Goal: Task Accomplishment & Management: Manage account settings

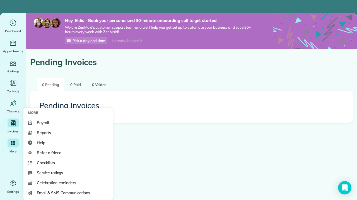
click at [10, 149] on span "More" at bounding box center [12, 152] width 7 height 6
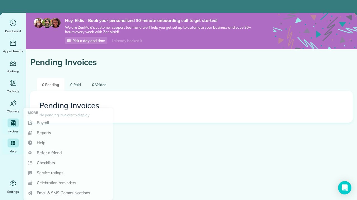
click at [8, 145] on div "Main" at bounding box center [13, 143] width 11 height 9
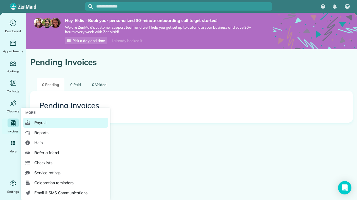
click at [54, 122] on link "Payroll" at bounding box center [65, 123] width 85 height 10
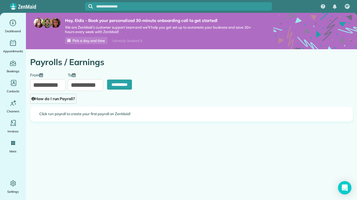
type input "**********"
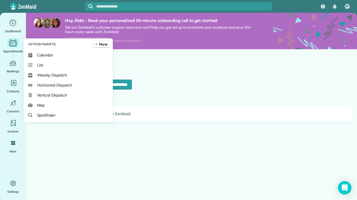
click at [18, 44] on div "Main" at bounding box center [13, 42] width 11 height 9
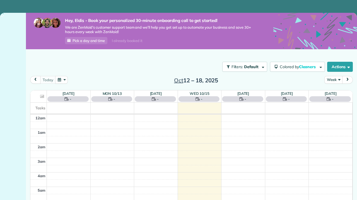
scroll to position [102, 0]
click at [18, 31] on div at bounding box center [13, 107] width 26 height 188
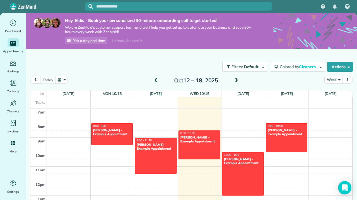
click at [131, 39] on div "I already booked it" at bounding box center [126, 40] width 37 height 7
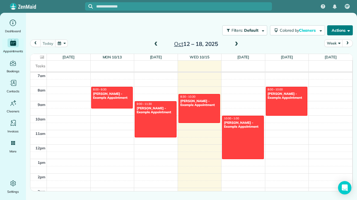
click at [350, 35] on button "Actions" at bounding box center [340, 30] width 26 height 10
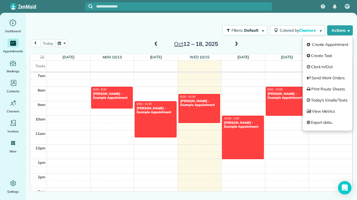
click at [308, 22] on div "Filters: Default Colored by Cleaners Color by Cleaner Color by Team Color by St…" at bounding box center [191, 30] width 331 height 18
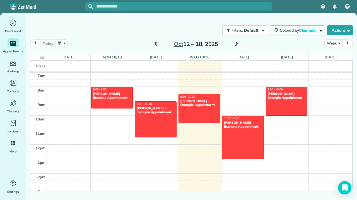
click at [309, 32] on span "Cleaners" at bounding box center [308, 30] width 18 height 5
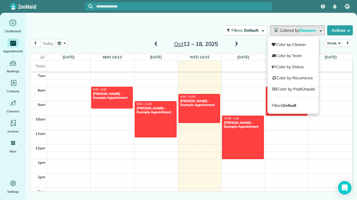
click at [1, 16] on nav "Dashboard Appointments Bookings Contacts Cleaners Invoices Payroll Reports Help…" at bounding box center [13, 107] width 26 height 188
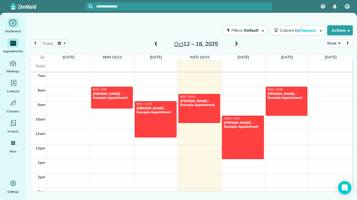
click at [5, 20] on div "Dashboard" at bounding box center [13, 26] width 22 height 16
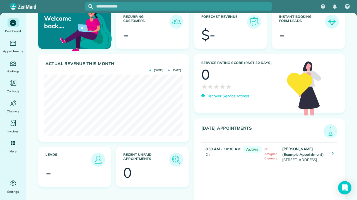
scroll to position [35, 0]
click at [314, 166] on td "Sharon Tinberg (Example Appointment) 6375 West Charleston Boulevard Las Vegas N…" at bounding box center [304, 154] width 47 height 23
click at [314, 164] on td "Sharon Tinberg (Example Appointment) 6375 West Charleston Boulevard Las Vegas N…" at bounding box center [304, 154] width 47 height 23
click at [334, 159] on link at bounding box center [332, 154] width 10 height 10
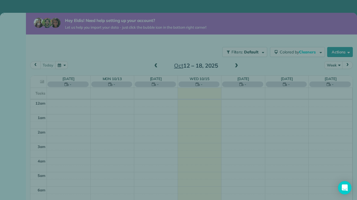
scroll to position [102, 0]
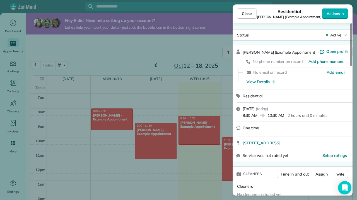
click at [336, 19] on div "Close Residential Sharon Tinberg (Example Appointment) Actions" at bounding box center [293, 13] width 120 height 18
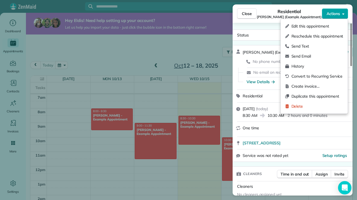
click at [336, 17] on button "Actions" at bounding box center [335, 13] width 26 height 11
click at [293, 105] on span "Delete" at bounding box center [317, 107] width 52 height 6
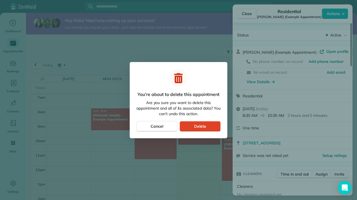
click at [209, 129] on button "Delete" at bounding box center [200, 126] width 41 height 11
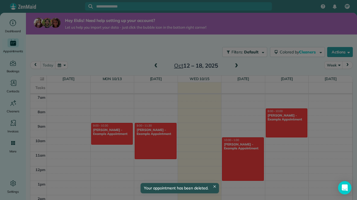
scroll to position [102, 0]
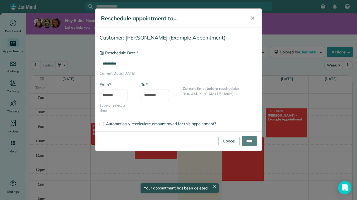
type input "**********"
click at [225, 140] on link "Cancel" at bounding box center [228, 141] width 21 height 10
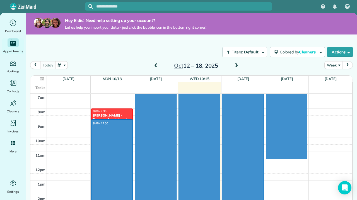
click at [100, 117] on div "12am 1am 2am 3am 4am 5am 6am 7am 8am 9am 10am 11am 12pm 1pm 2pm 3pm 4pm 5pm 6pm…" at bounding box center [191, 167] width 322 height 348
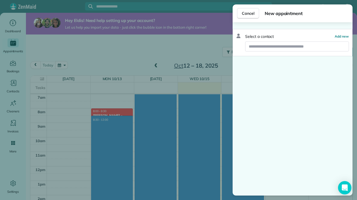
click at [91, 72] on div "Cancel New appointment Select a contact Add new" at bounding box center [178, 100] width 357 height 200
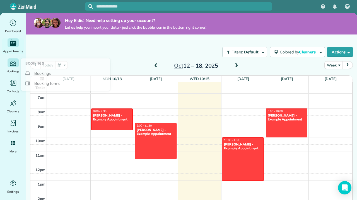
click at [14, 63] on icon "Main" at bounding box center [13, 62] width 8 height 7
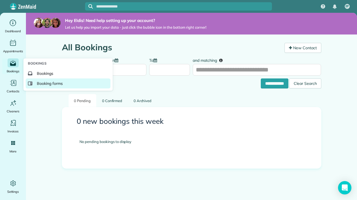
click at [47, 87] on link "Booking forms" at bounding box center [68, 84] width 85 height 10
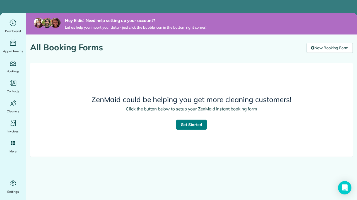
click at [202, 123] on link "Get Started" at bounding box center [191, 125] width 31 height 10
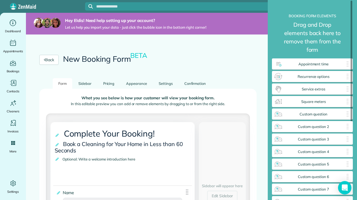
scroll to position [17, 0]
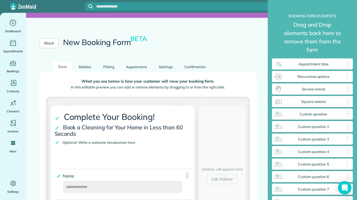
click at [97, 62] on li "Sidebar" at bounding box center [85, 67] width 25 height 11
click at [101, 64] on link "Pricing" at bounding box center [109, 67] width 23 height 11
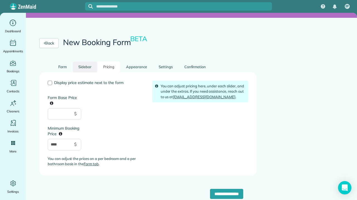
click at [86, 69] on link "Sidebar" at bounding box center [85, 67] width 24 height 11
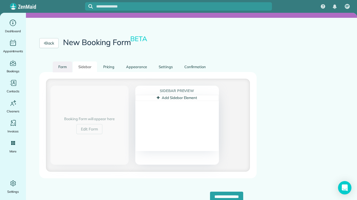
click at [72, 69] on link "Form" at bounding box center [63, 67] width 20 height 11
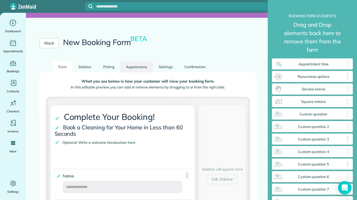
click at [139, 71] on link "Appearance" at bounding box center [136, 67] width 32 height 11
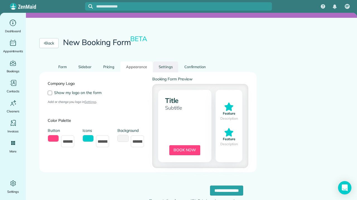
click at [164, 62] on link "Settings" at bounding box center [165, 67] width 25 height 11
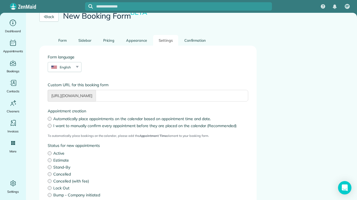
scroll to position [34, 0]
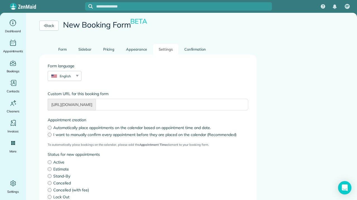
click at [35, 18] on div "Back New Booking Form BETA" at bounding box center [148, 25] width 244 height 37
click at [57, 29] on link "Back" at bounding box center [48, 26] width 19 height 10
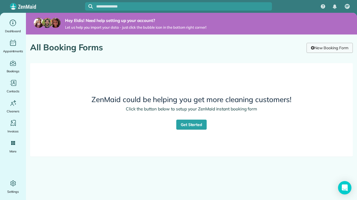
click at [313, 50] on link "New Booking Form" at bounding box center [329, 48] width 46 height 10
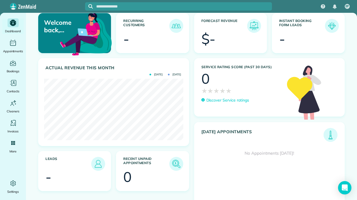
scroll to position [30, 0]
click at [19, 193] on span "Settings" at bounding box center [13, 192] width 12 height 6
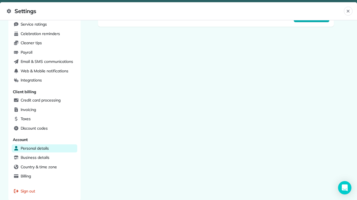
scroll to position [142, 0]
click at [48, 80] on div "Integrations" at bounding box center [45, 80] width 66 height 8
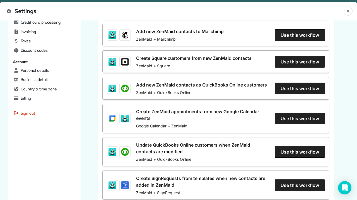
scroll to position [287, 0]
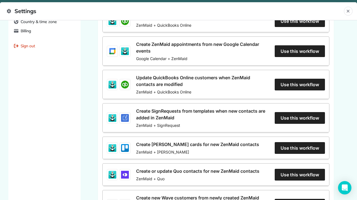
click at [27, 43] on span "Sign out" at bounding box center [28, 46] width 15 height 6
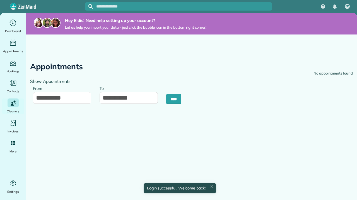
type input "**********"
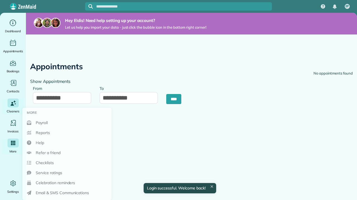
click at [12, 148] on div "More" at bounding box center [13, 147] width 22 height 16
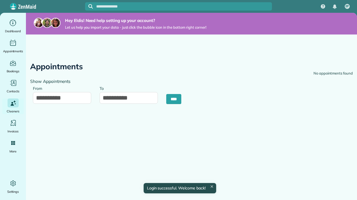
click at [14, 175] on ul "Dashboard Appointments Bookings Contacts Cleaners Invoices Payroll Reports Help…" at bounding box center [13, 106] width 26 height 176
click at [14, 181] on icon "Main" at bounding box center [13, 184] width 8 height 8
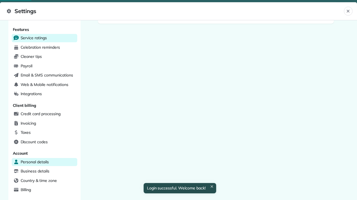
scroll to position [166, 0]
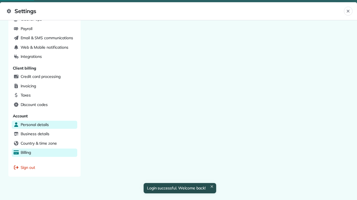
click at [28, 152] on div "Billing" at bounding box center [45, 153] width 66 height 8
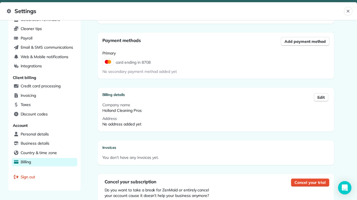
scroll to position [173, 0]
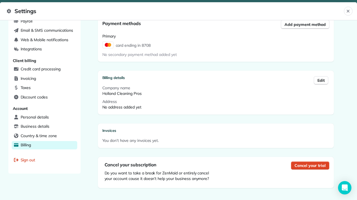
click at [311, 165] on span "Cancel your trial" at bounding box center [309, 166] width 31 height 6
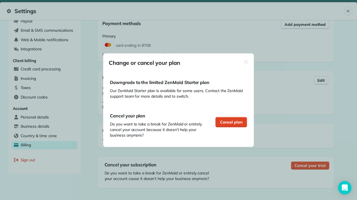
click at [243, 121] on div "Cancel plan" at bounding box center [231, 122] width 32 height 11
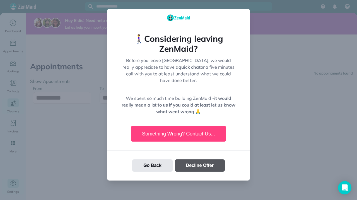
click at [198, 164] on button "Decline Offer" at bounding box center [200, 166] width 50 height 12
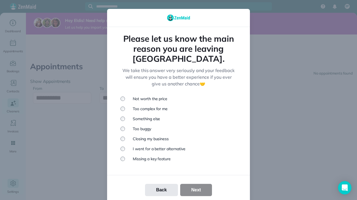
click at [155, 156] on li "Missing a key feature" at bounding box center [178, 159] width 116 height 6
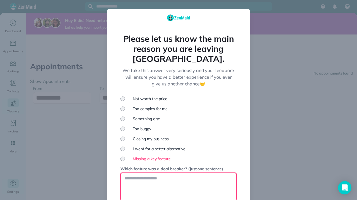
click at [145, 173] on textarea at bounding box center [178, 187] width 116 height 28
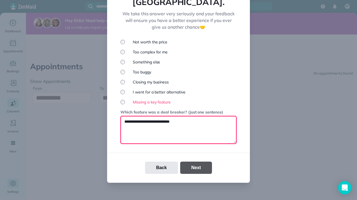
type textarea "**********"
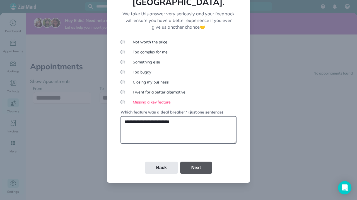
scroll to position [32, 0]
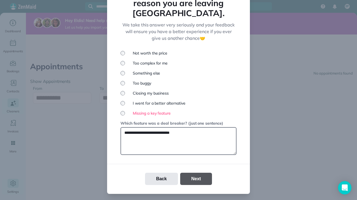
click at [207, 173] on button "Next" at bounding box center [196, 179] width 32 height 12
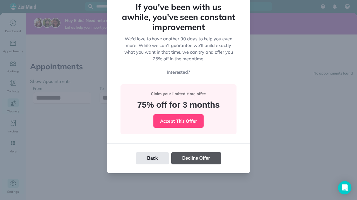
click at [208, 159] on button "Decline Offer" at bounding box center [196, 158] width 50 height 12
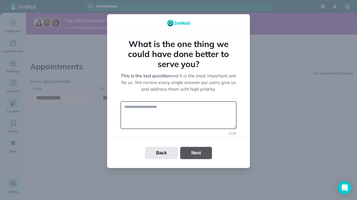
scroll to position [0, 0]
click at [200, 154] on div "Back Next" at bounding box center [178, 153] width 143 height 12
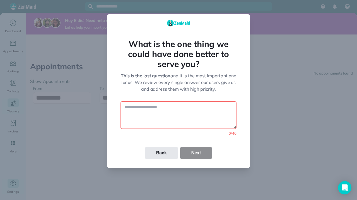
click at [166, 112] on textarea at bounding box center [178, 115] width 116 height 28
click at [206, 151] on div "Back Next" at bounding box center [178, 153] width 143 height 12
click at [193, 156] on div "Back Next" at bounding box center [178, 153] width 143 height 12
click at [163, 134] on div "What is the one thing we could have done better to serve you? This is the last …" at bounding box center [178, 100] width 143 height 136
click at [159, 113] on textarea "**" at bounding box center [178, 115] width 116 height 28
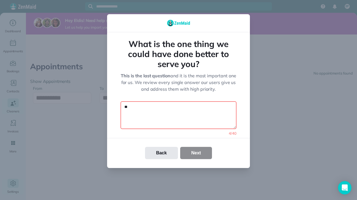
type textarea "*"
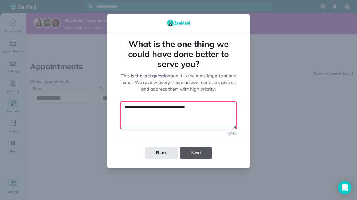
type textarea "**********"
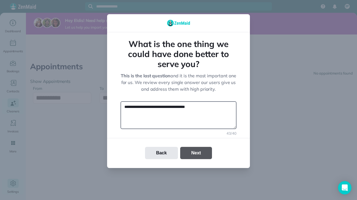
click at [196, 155] on button "Next" at bounding box center [196, 153] width 32 height 12
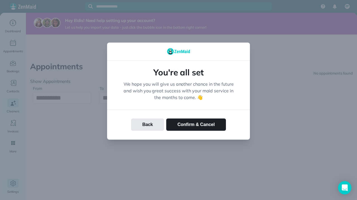
click at [185, 118] on div "Back Confirm & Cancel" at bounding box center [178, 125] width 143 height 30
click at [187, 126] on button "Confirm & Cancel" at bounding box center [196, 125] width 60 height 12
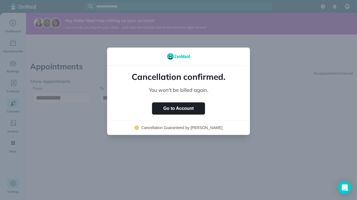
click at [297, 72] on div at bounding box center [178, 100] width 357 height 200
